Goal: Information Seeking & Learning: Learn about a topic

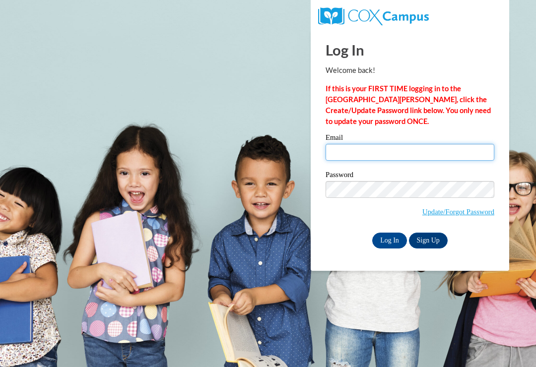
click at [414, 152] on input "Email" at bounding box center [410, 152] width 169 height 17
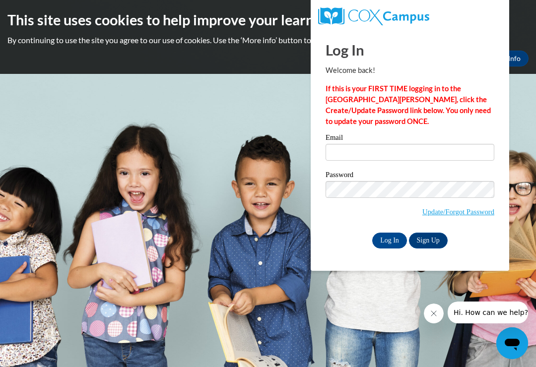
click at [470, 47] on h1 "Log In" at bounding box center [410, 50] width 169 height 20
click at [389, 152] on input "Email" at bounding box center [410, 152] width 169 height 17
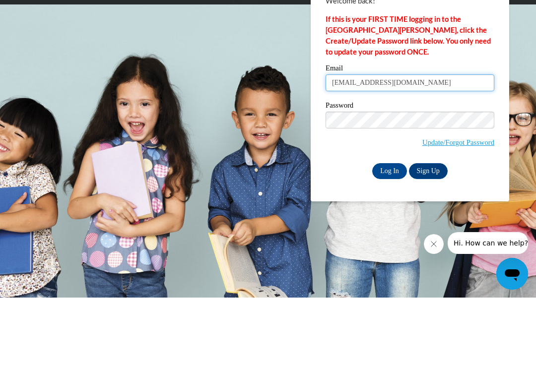
type input "sujae03mm@gmail.com"
click at [520, 115] on body "This site uses cookies to help improve your learning experience. By continuing …" at bounding box center [268, 183] width 536 height 367
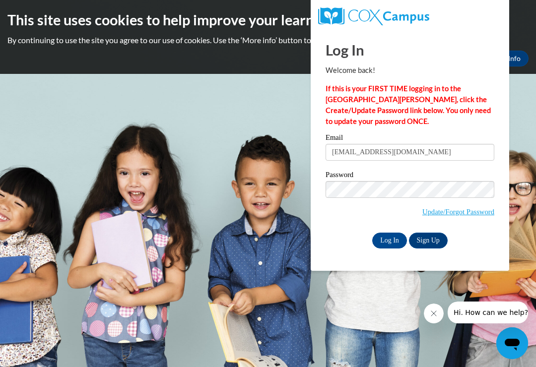
click at [387, 241] on input "Log In" at bounding box center [389, 241] width 35 height 16
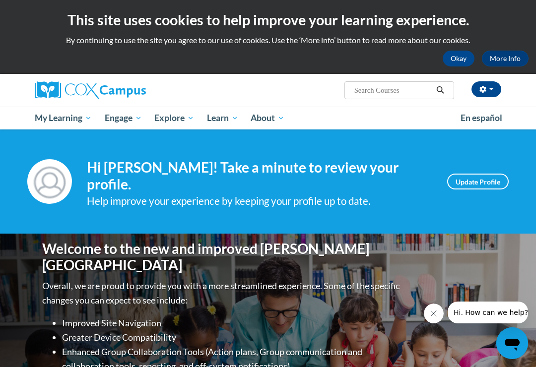
click at [408, 94] on input "Search..." at bounding box center [393, 90] width 79 height 12
type input "Power of language"
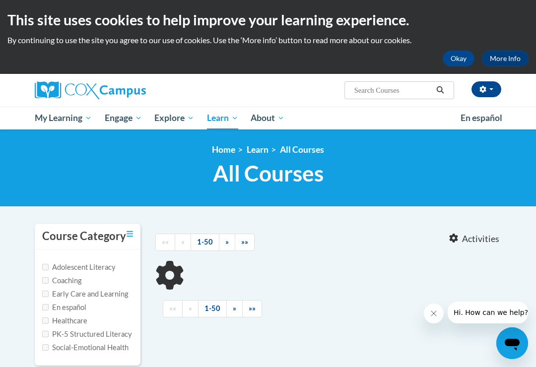
type input "Power of language"
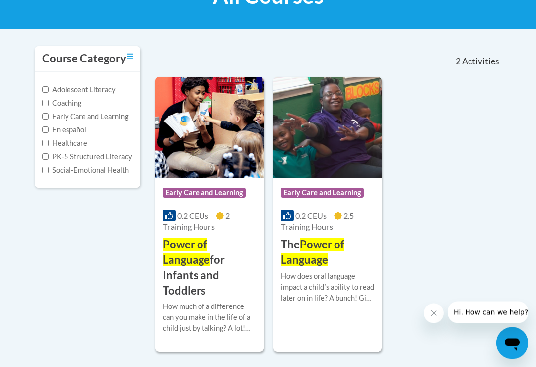
scroll to position [178, 0]
click at [437, 317] on icon "Close message from company" at bounding box center [434, 314] width 8 height 8
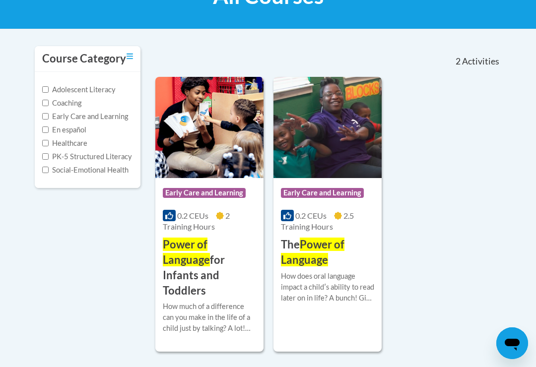
click at [343, 294] on div "How does oral language impact a childʹs ability to read later on in life? A bun…" at bounding box center [327, 287] width 93 height 33
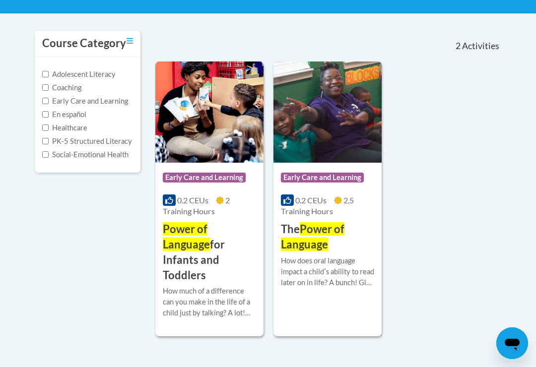
click at [220, 136] on img at bounding box center [209, 112] width 108 height 101
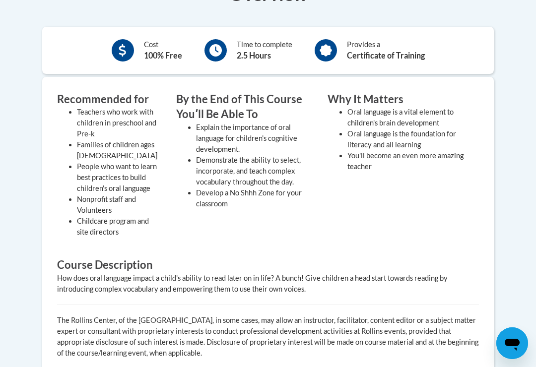
scroll to position [341, 0]
click at [397, 303] on div "Recommended for Teachers who work with children in preschool and Pre-k Families…" at bounding box center [268, 229] width 437 height 275
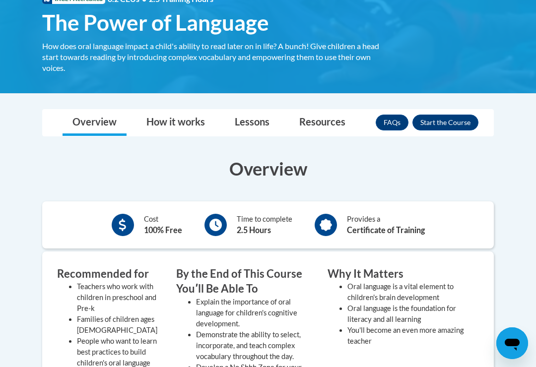
scroll to position [166, 0]
click at [375, 332] on li "You'll become an even more amazing teacher" at bounding box center [406, 337] width 117 height 22
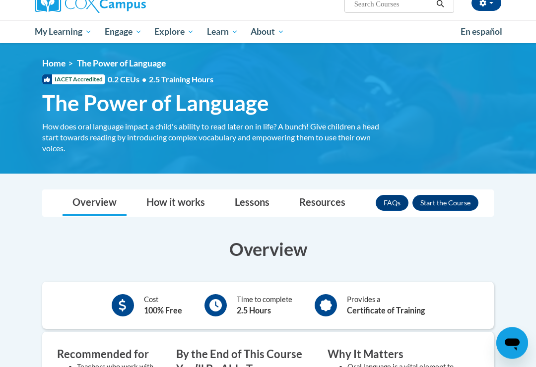
scroll to position [0, 0]
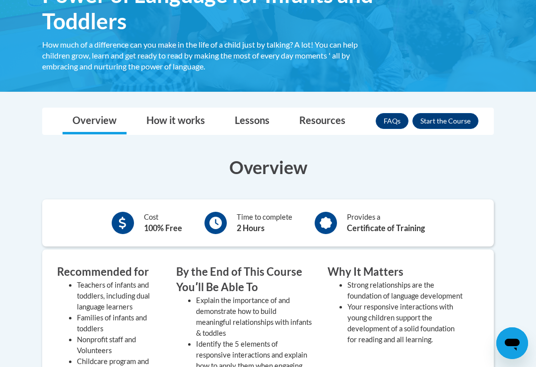
scroll to position [195, 0]
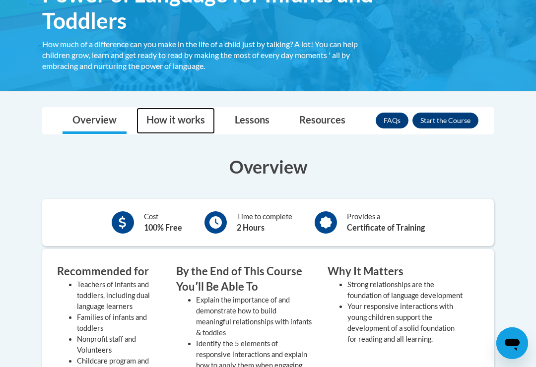
click at [188, 118] on link "How it works" at bounding box center [176, 121] width 78 height 26
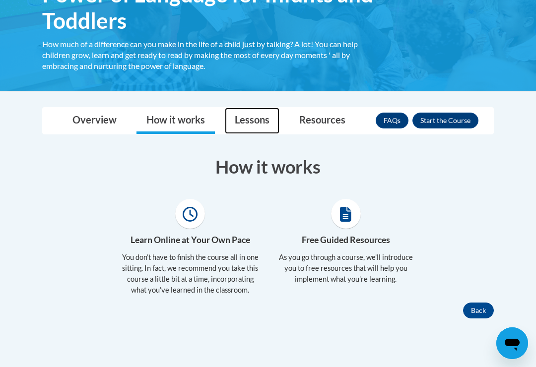
click at [253, 116] on link "Lessons" at bounding box center [252, 121] width 55 height 26
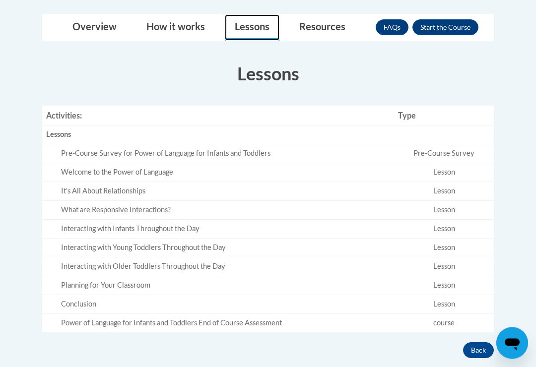
scroll to position [289, 0]
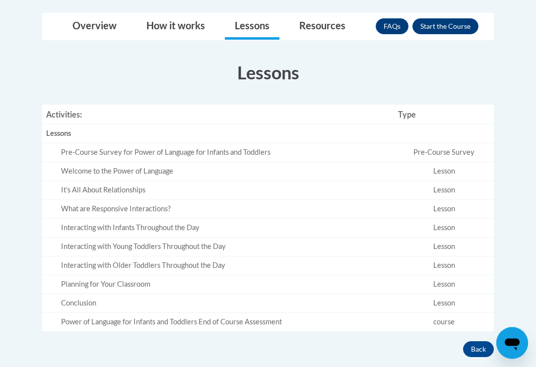
click at [444, 317] on td "course" at bounding box center [444, 322] width 100 height 18
click at [271, 317] on div "Power of Language for Infants and Toddlers End of Course Assessment" at bounding box center [225, 322] width 329 height 10
click at [444, 168] on td "Lesson" at bounding box center [444, 171] width 100 height 19
click at [447, 167] on td "Lesson" at bounding box center [444, 171] width 100 height 19
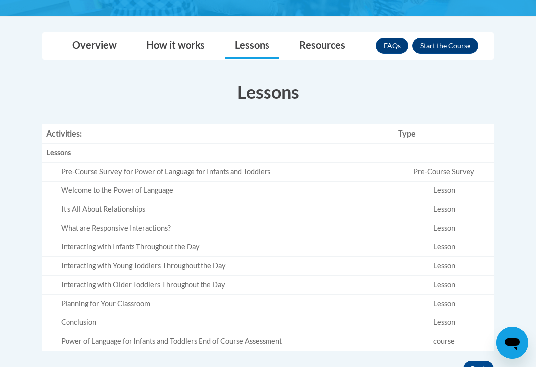
click at [453, 43] on button "Enroll" at bounding box center [446, 46] width 66 height 16
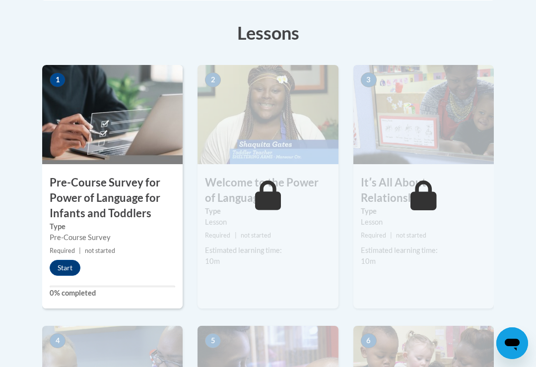
scroll to position [292, 0]
click at [71, 262] on button "Start" at bounding box center [65, 268] width 31 height 16
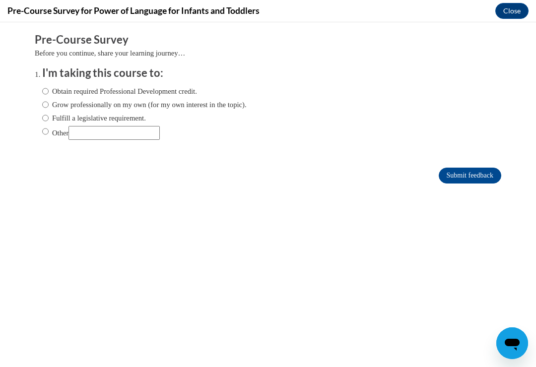
scroll to position [0, 0]
click at [49, 89] on input "Obtain required Professional Development credit." at bounding box center [45, 91] width 6 height 11
radio input "true"
click at [477, 179] on input "Submit feedback" at bounding box center [470, 176] width 63 height 16
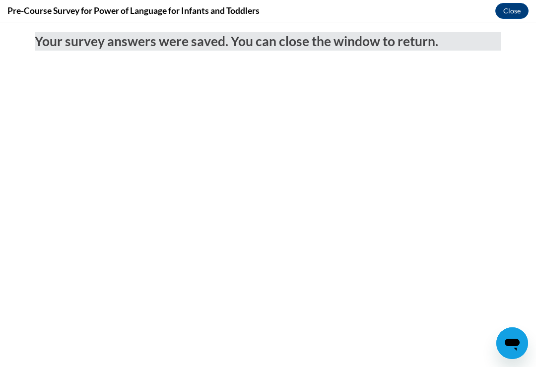
click at [514, 13] on button "Close" at bounding box center [512, 11] width 33 height 16
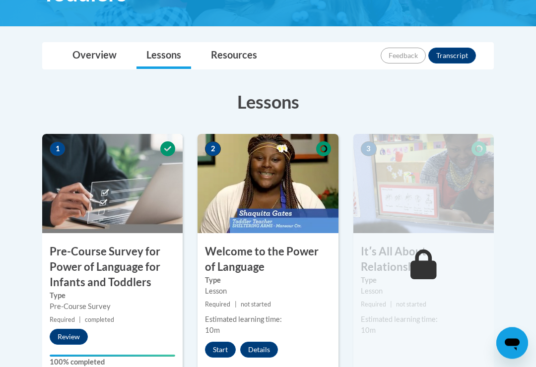
scroll to position [224, 0]
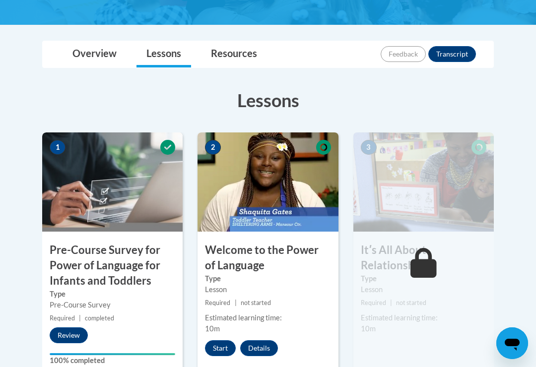
click at [223, 346] on button "Start" at bounding box center [220, 349] width 31 height 16
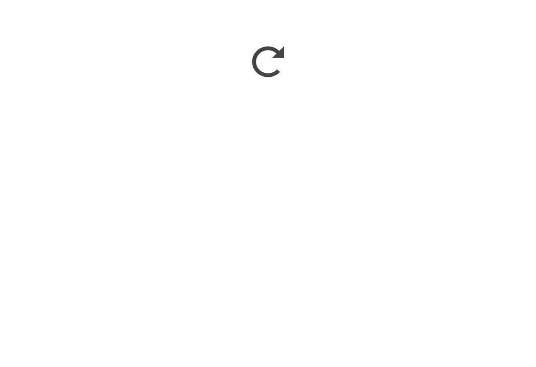
scroll to position [509, 0]
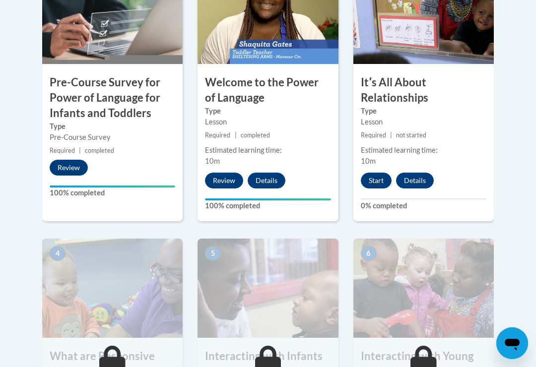
scroll to position [386, 0]
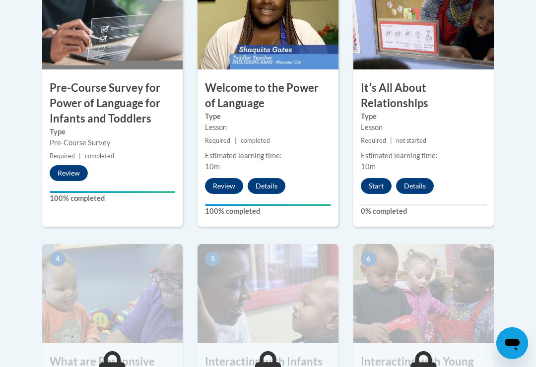
click at [400, 188] on button "Details" at bounding box center [415, 186] width 38 height 16
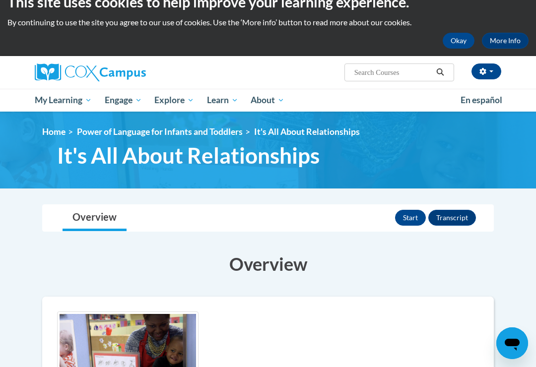
scroll to position [25, 0]
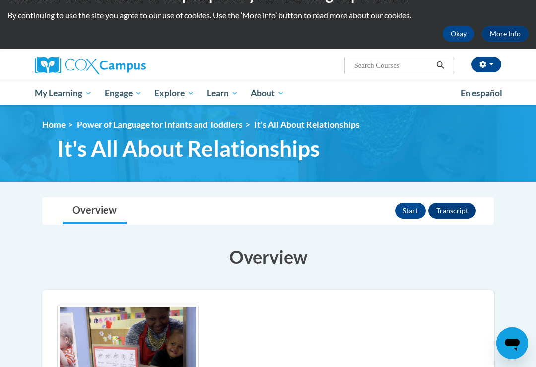
click at [409, 217] on button "Start" at bounding box center [410, 211] width 31 height 16
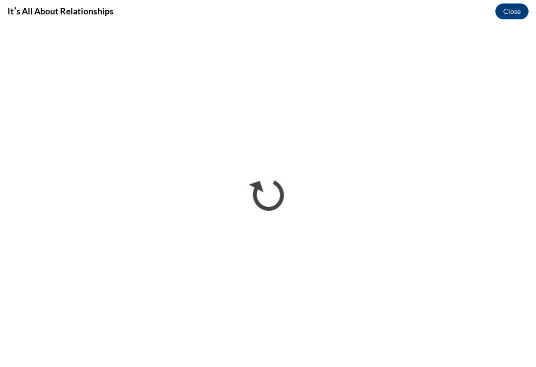
scroll to position [0, 0]
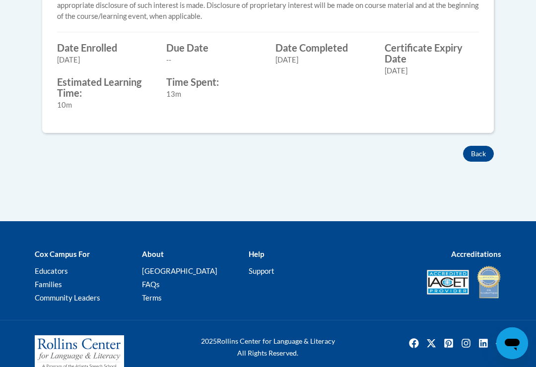
scroll to position [499, 0]
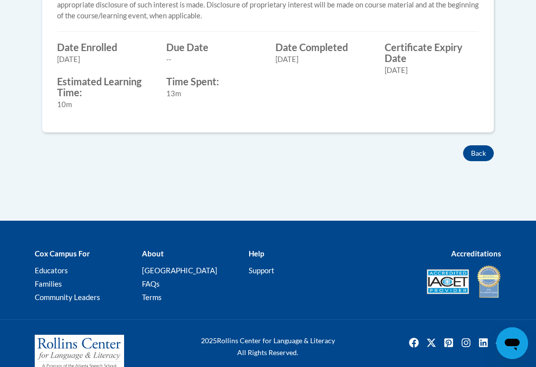
click at [475, 149] on button "Back" at bounding box center [478, 154] width 31 height 16
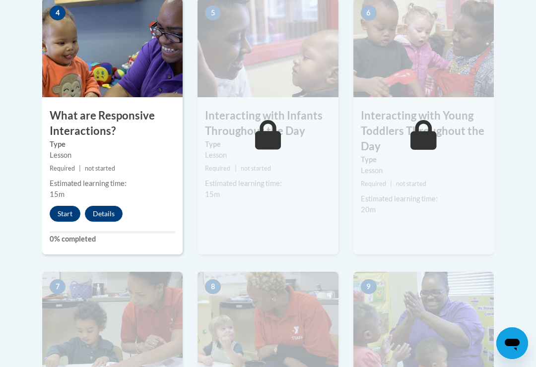
scroll to position [631, 0]
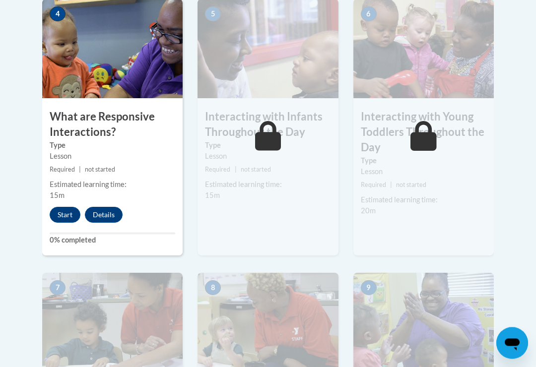
click at [67, 214] on button "Start" at bounding box center [65, 216] width 31 height 16
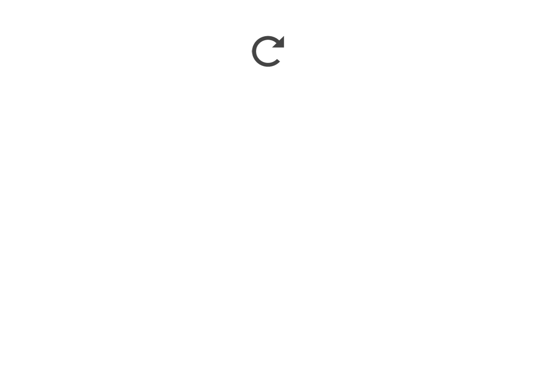
scroll to position [1057, 0]
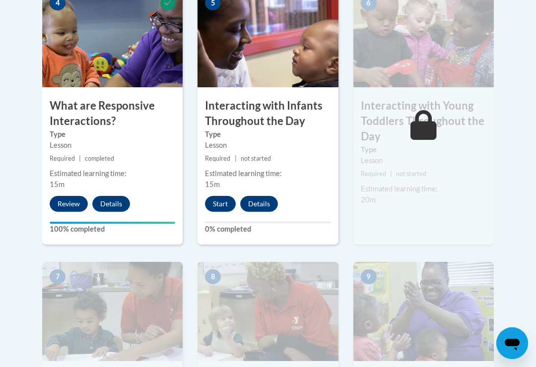
scroll to position [642, 0]
